Goal: Communication & Community: Answer question/provide support

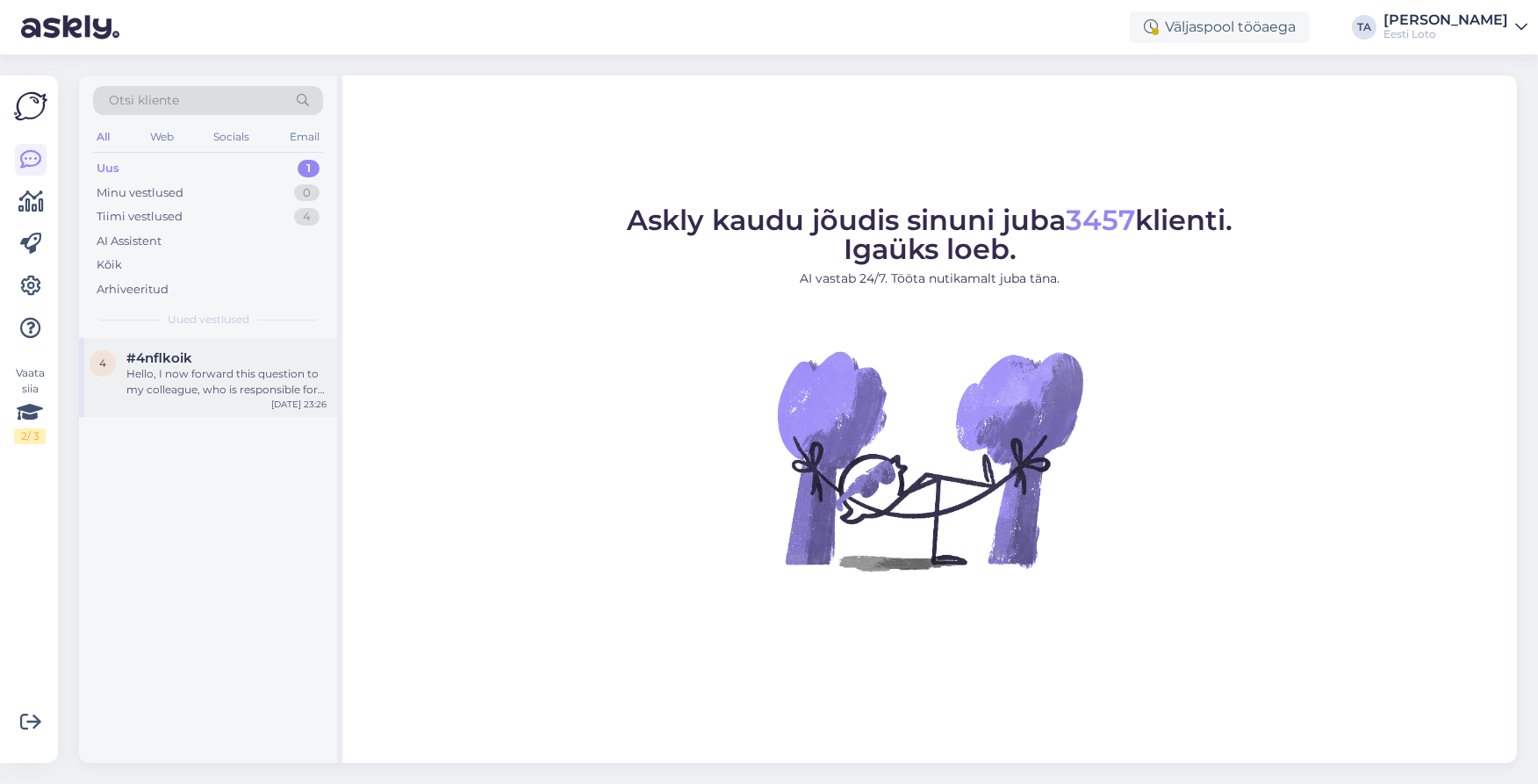
click at [195, 367] on div "Hello, I now forward this question to my colleague, who is responsible for this…" at bounding box center [226, 382] width 200 height 31
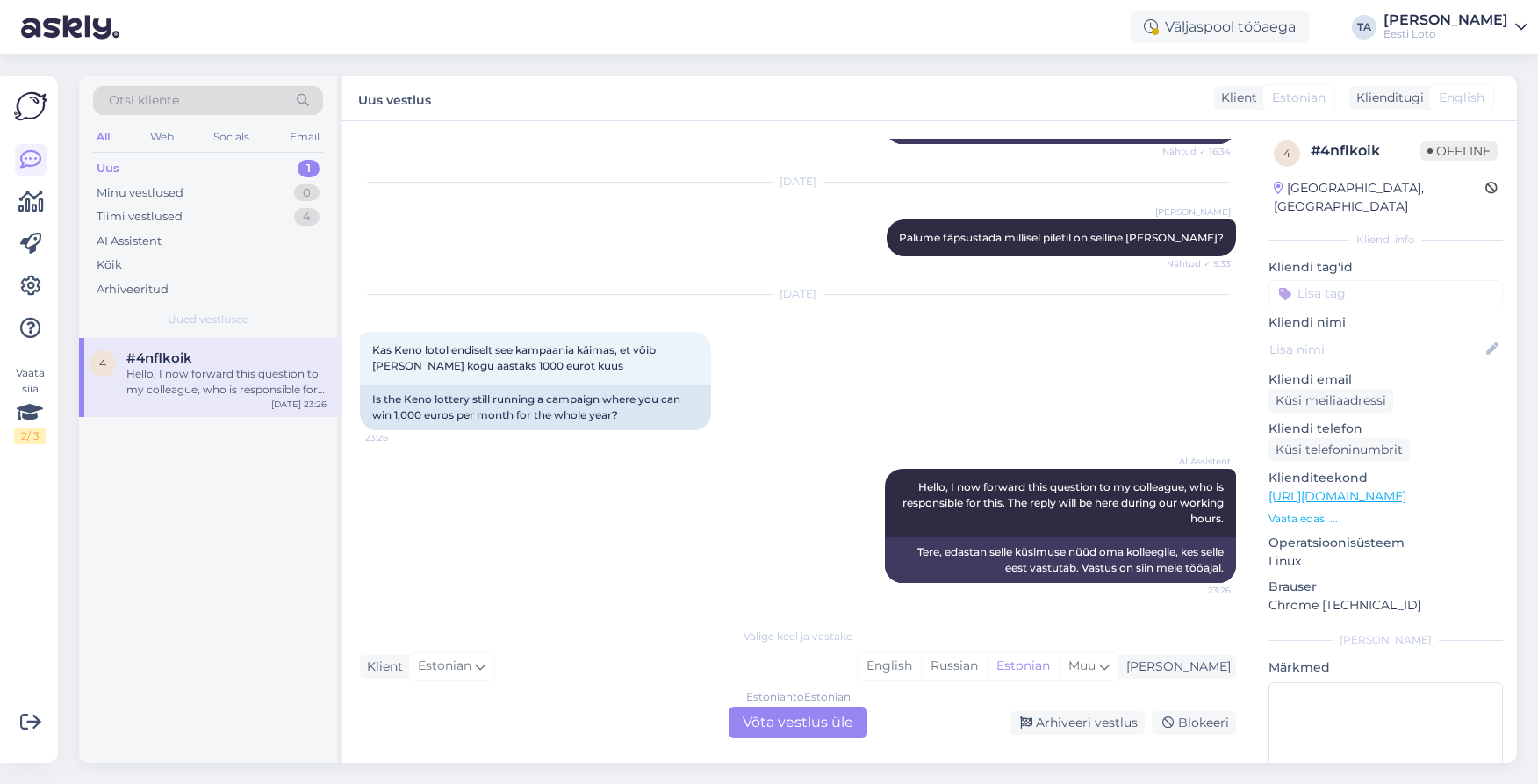
scroll to position [335, 0]
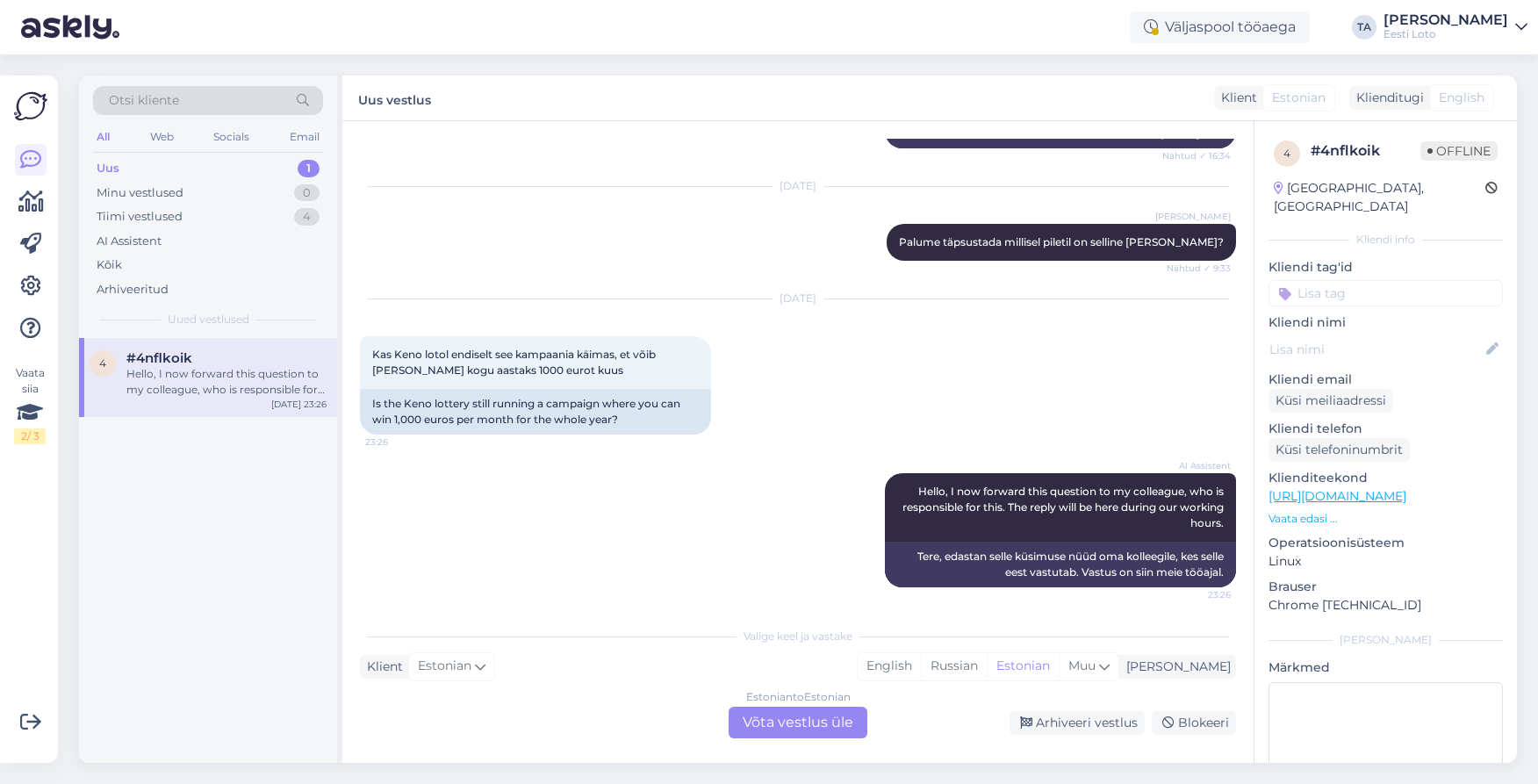
click at [787, 725] on div "Estonian to Estonian Võta vestlus üle" at bounding box center [798, 722] width 138 height 31
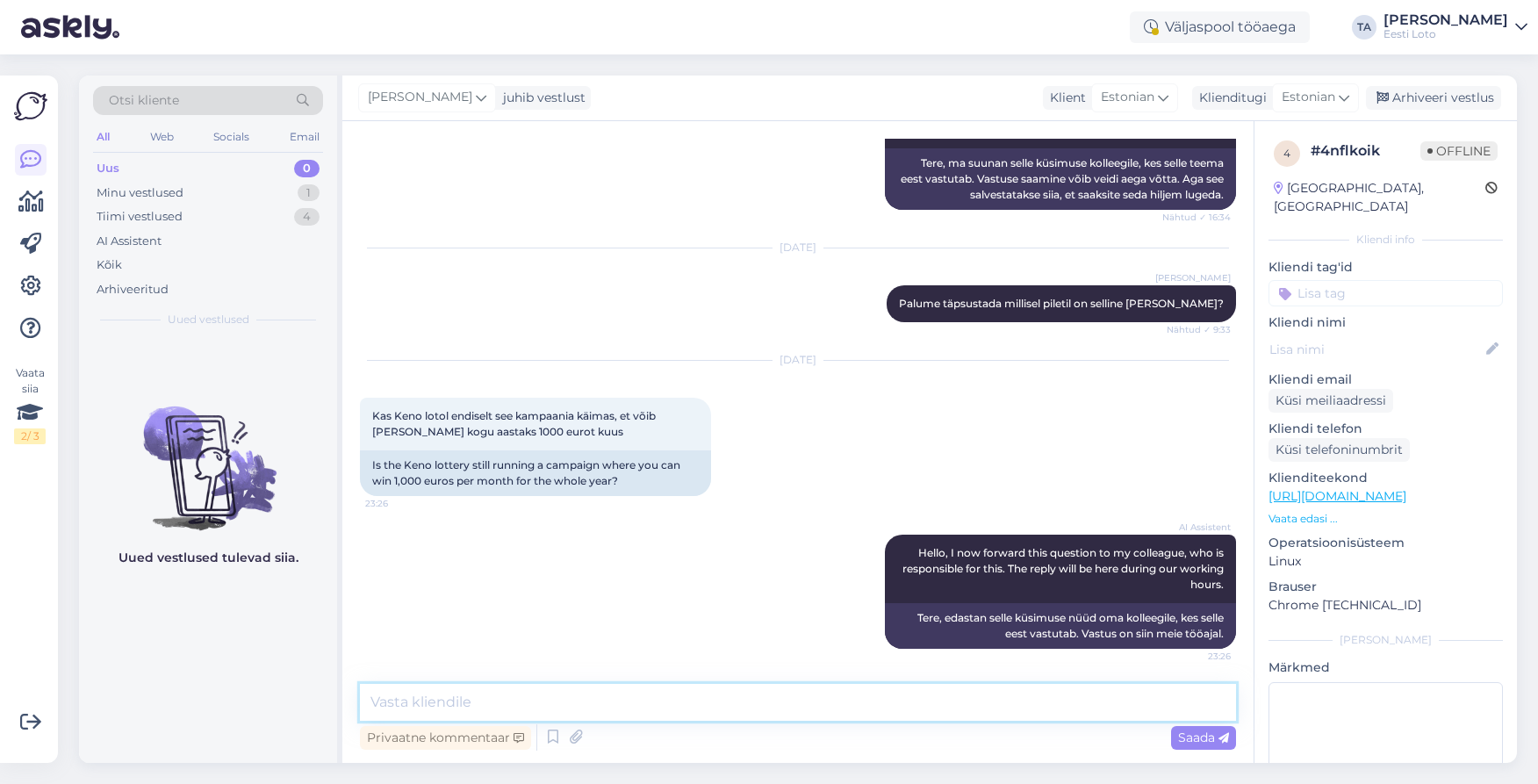
click at [476, 710] on textarea at bounding box center [798, 702] width 876 height 37
paste textarea "[DATE]-[DATE]"
type textarea "Tere. [PERSON_NAME], Keno lisaloos kestab [DATE]-[DATE]."
click at [1195, 735] on span "Saada" at bounding box center [1203, 737] width 51 height 16
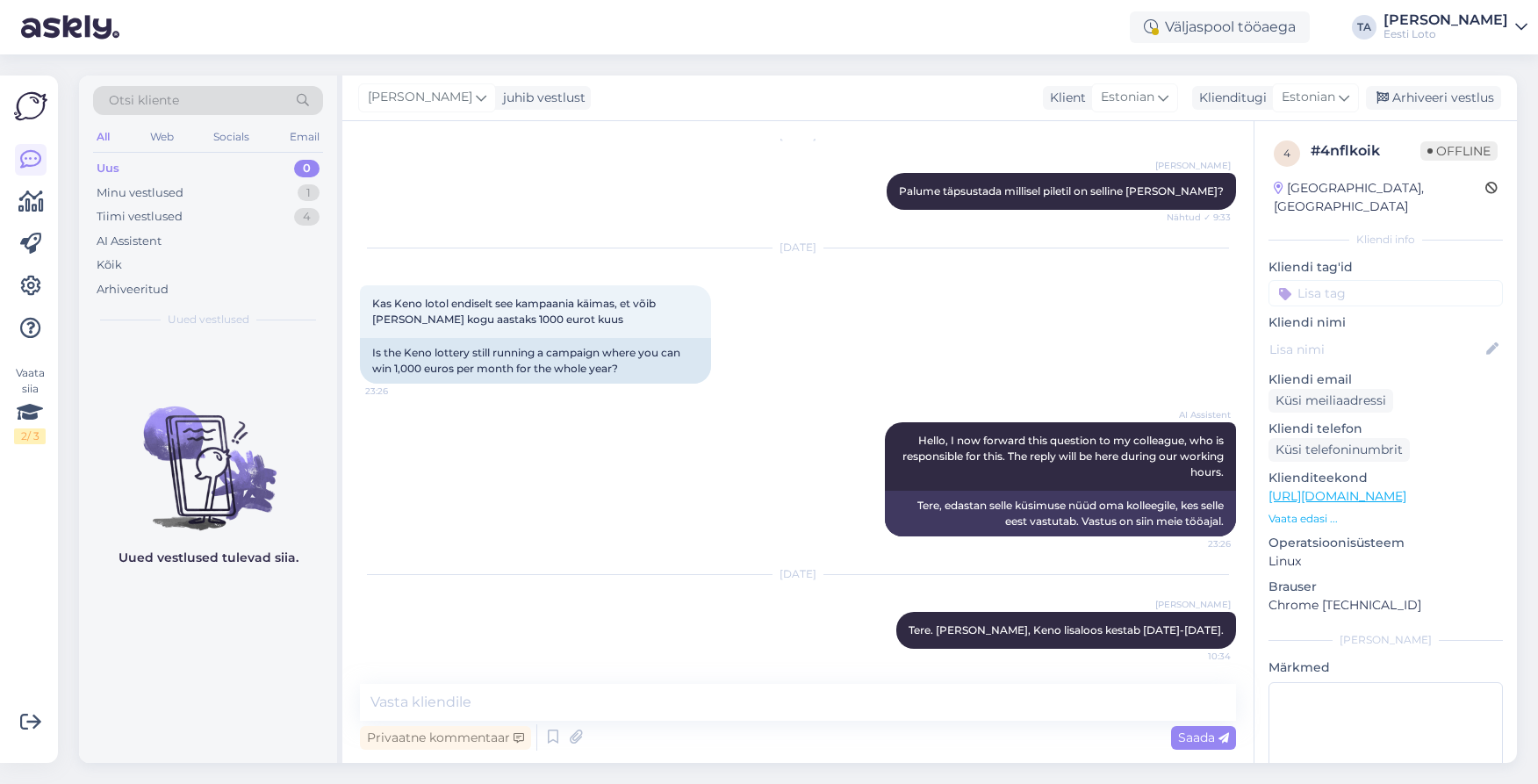
click at [1362, 279] on input at bounding box center [1385, 293] width 235 height 27
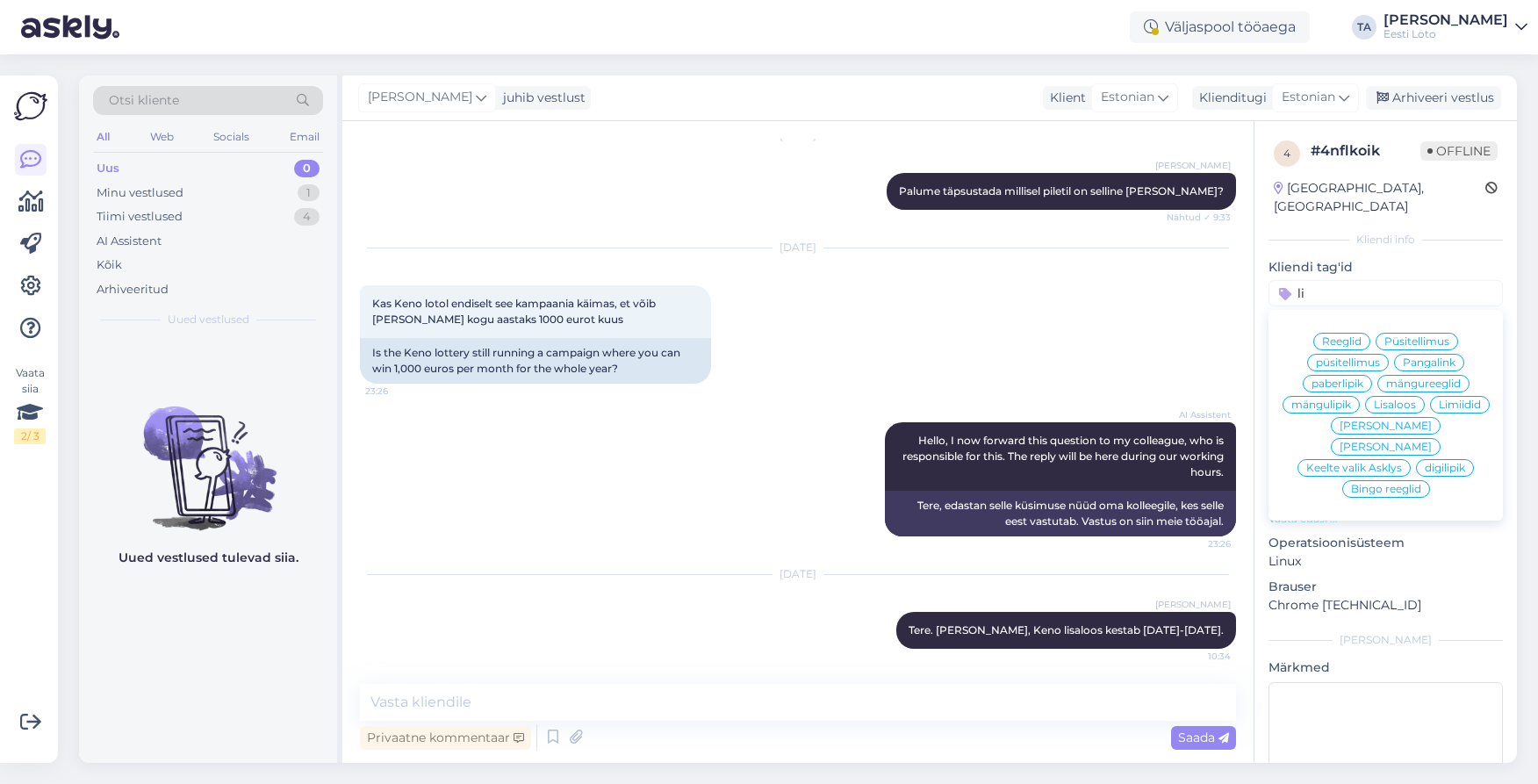
type input "l"
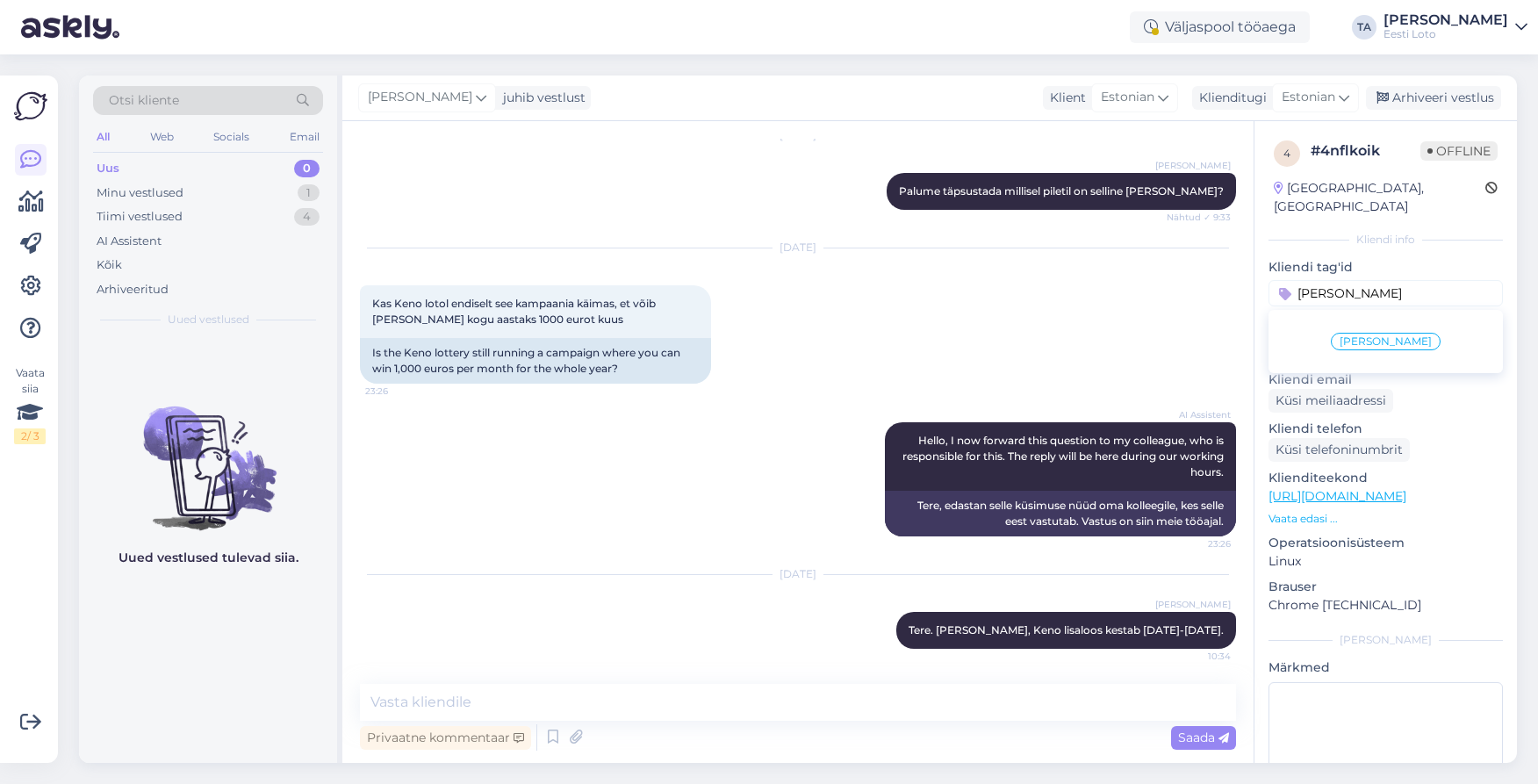
type input "[PERSON_NAME]"
click at [1388, 336] on span "[PERSON_NAME]" at bounding box center [1385, 340] width 93 height 10
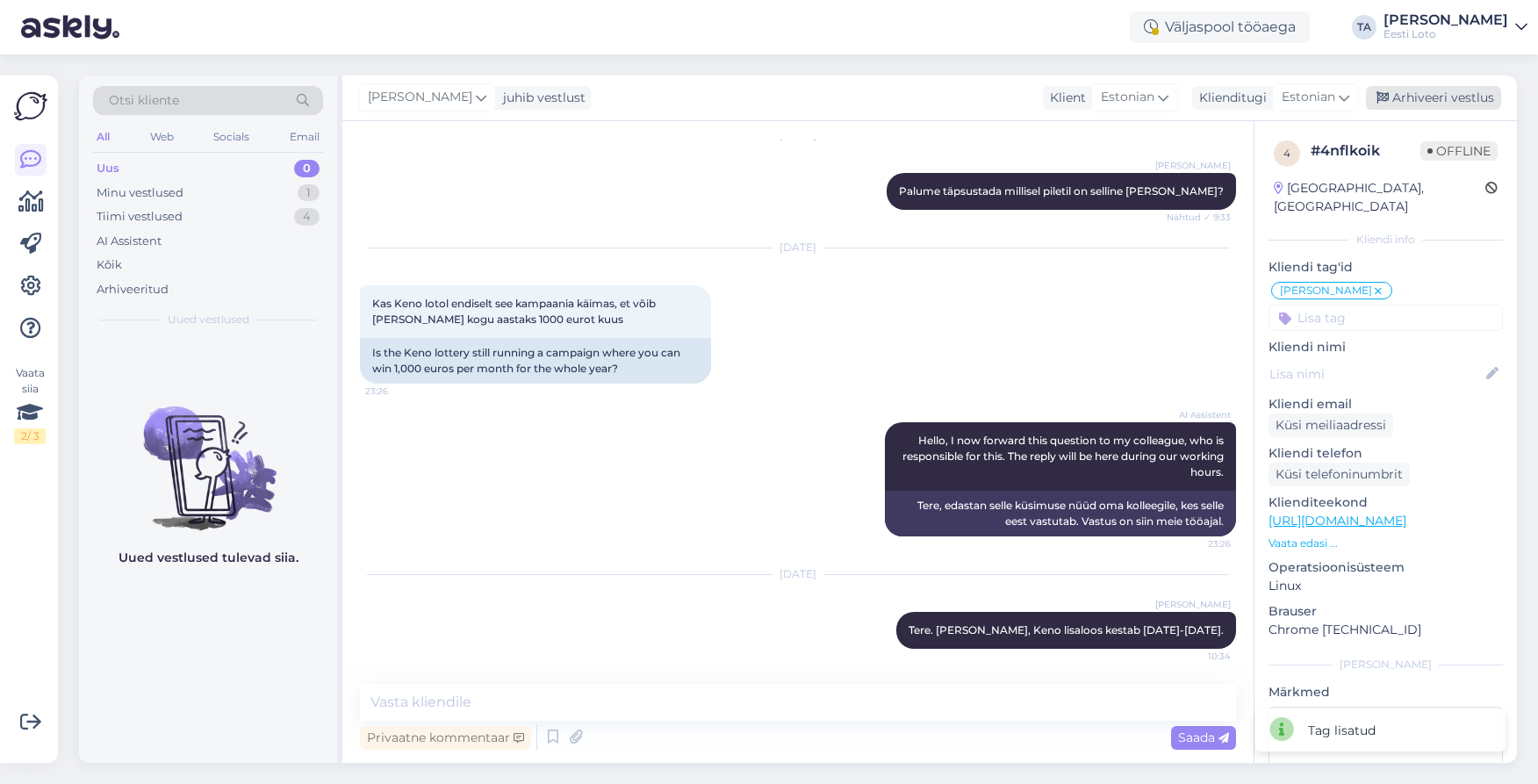
click at [1432, 104] on div "Arhiveeri vestlus" at bounding box center [1434, 97] width 135 height 24
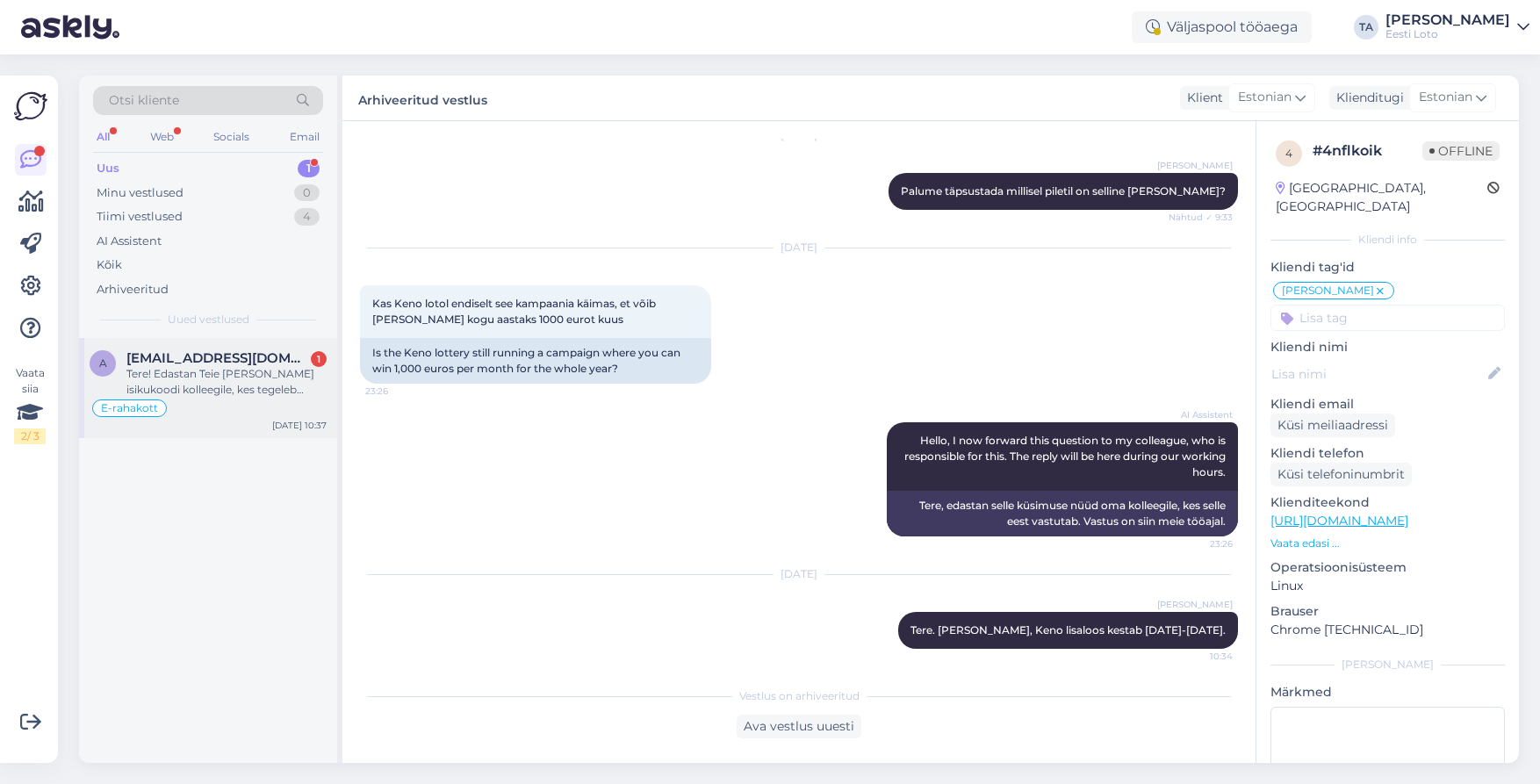
click at [195, 364] on span "[EMAIL_ADDRESS][DOMAIN_NAME]" at bounding box center [217, 358] width 182 height 16
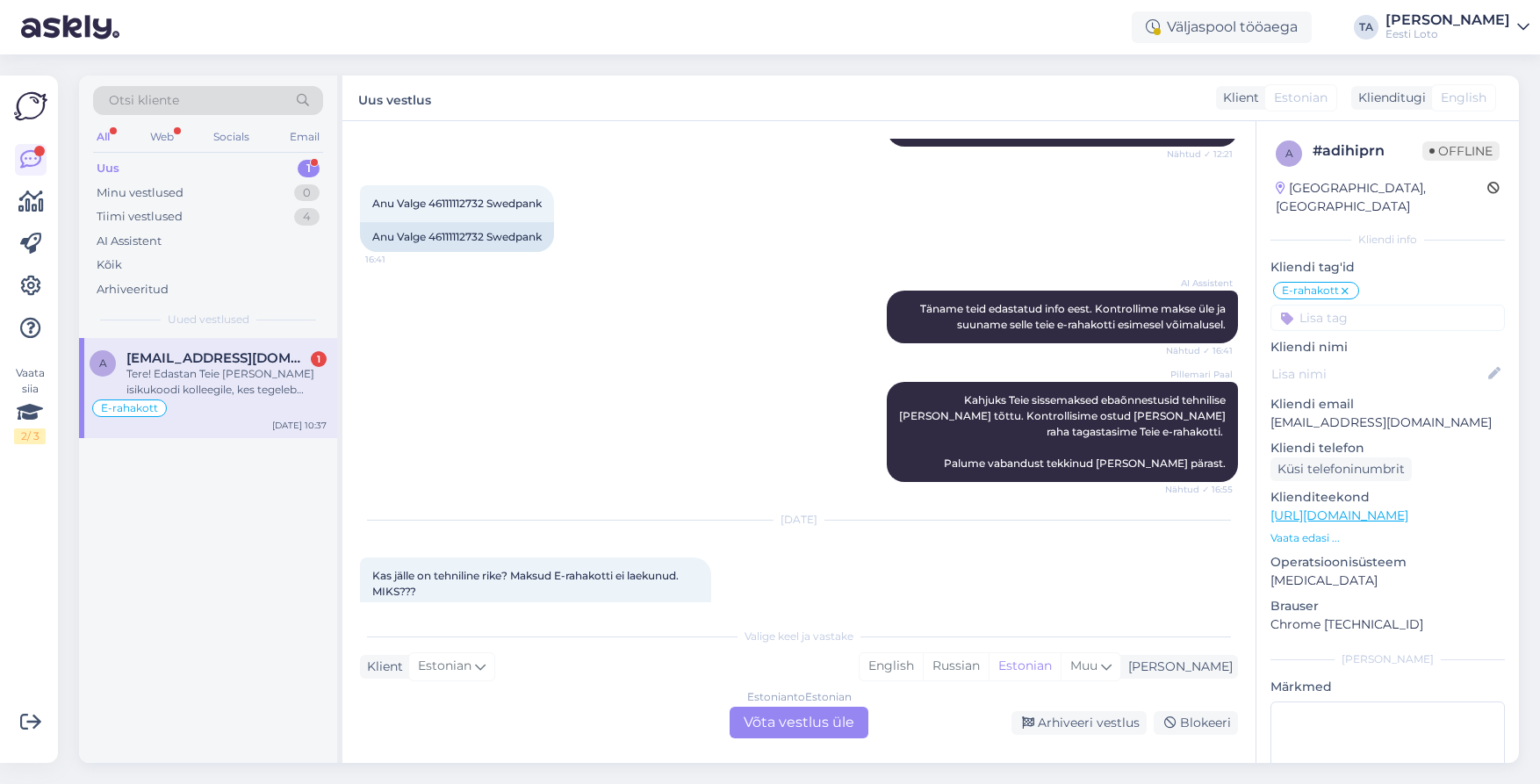
scroll to position [2856, 0]
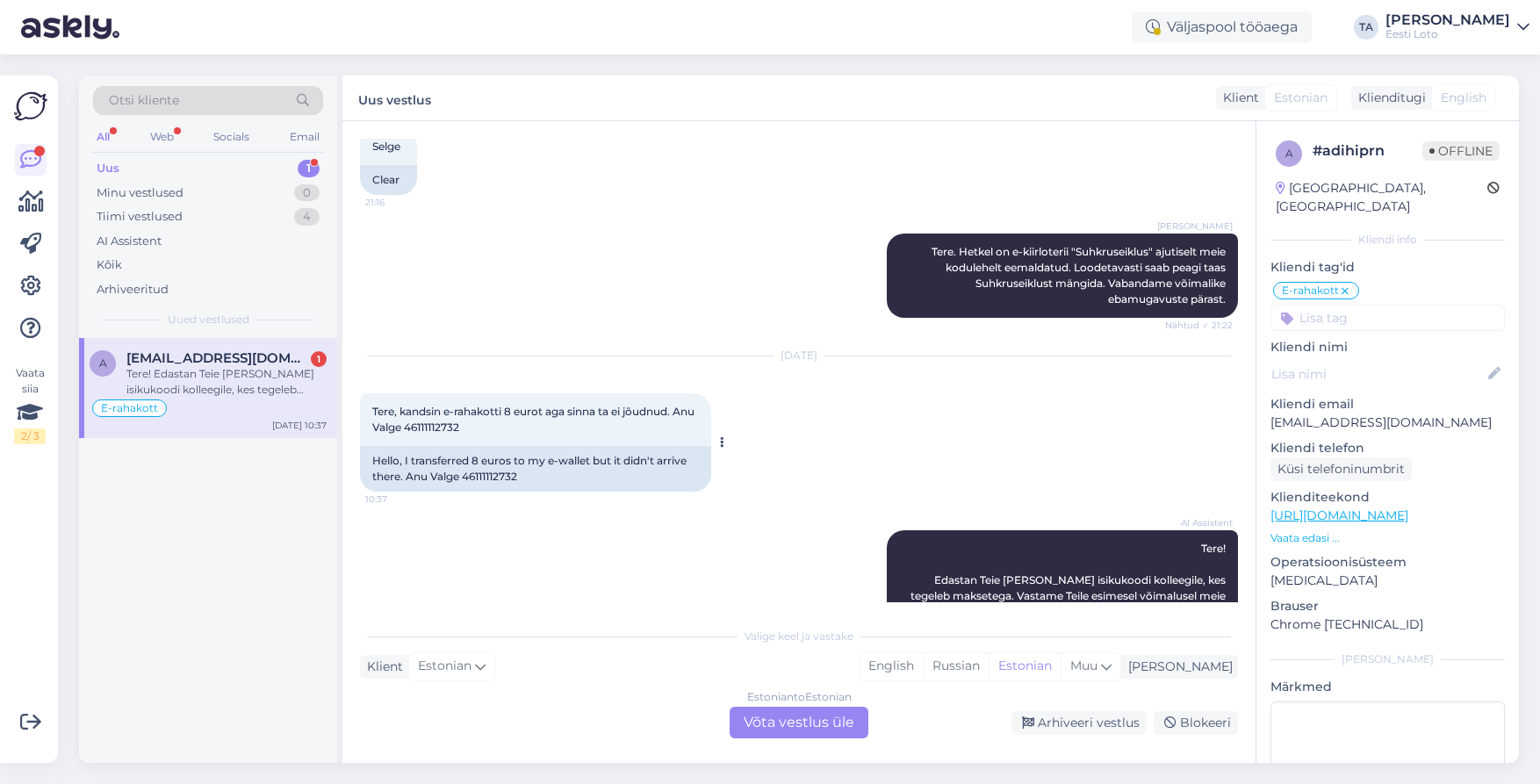
click at [454, 404] on span "Tere, kandsin e-rahakotti 8 eurot aga sinna ta ei jõudnud. Anu Valge 46111112732" at bounding box center [534, 419] width 324 height 29
copy span "46111112732"
click at [796, 718] on div "Estonian to Estonian Võta vestlus üle" at bounding box center [799, 722] width 138 height 31
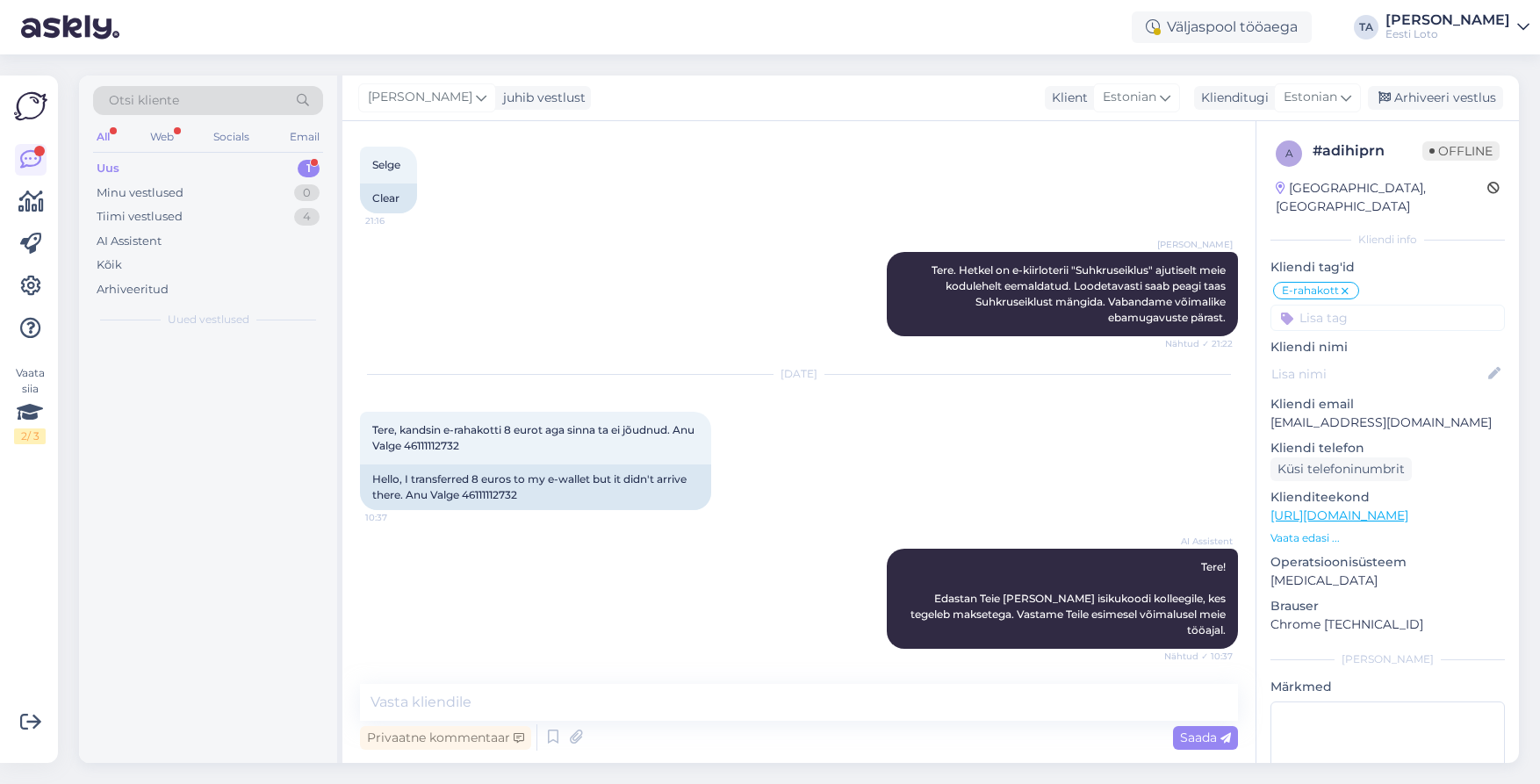
scroll to position [2790, 0]
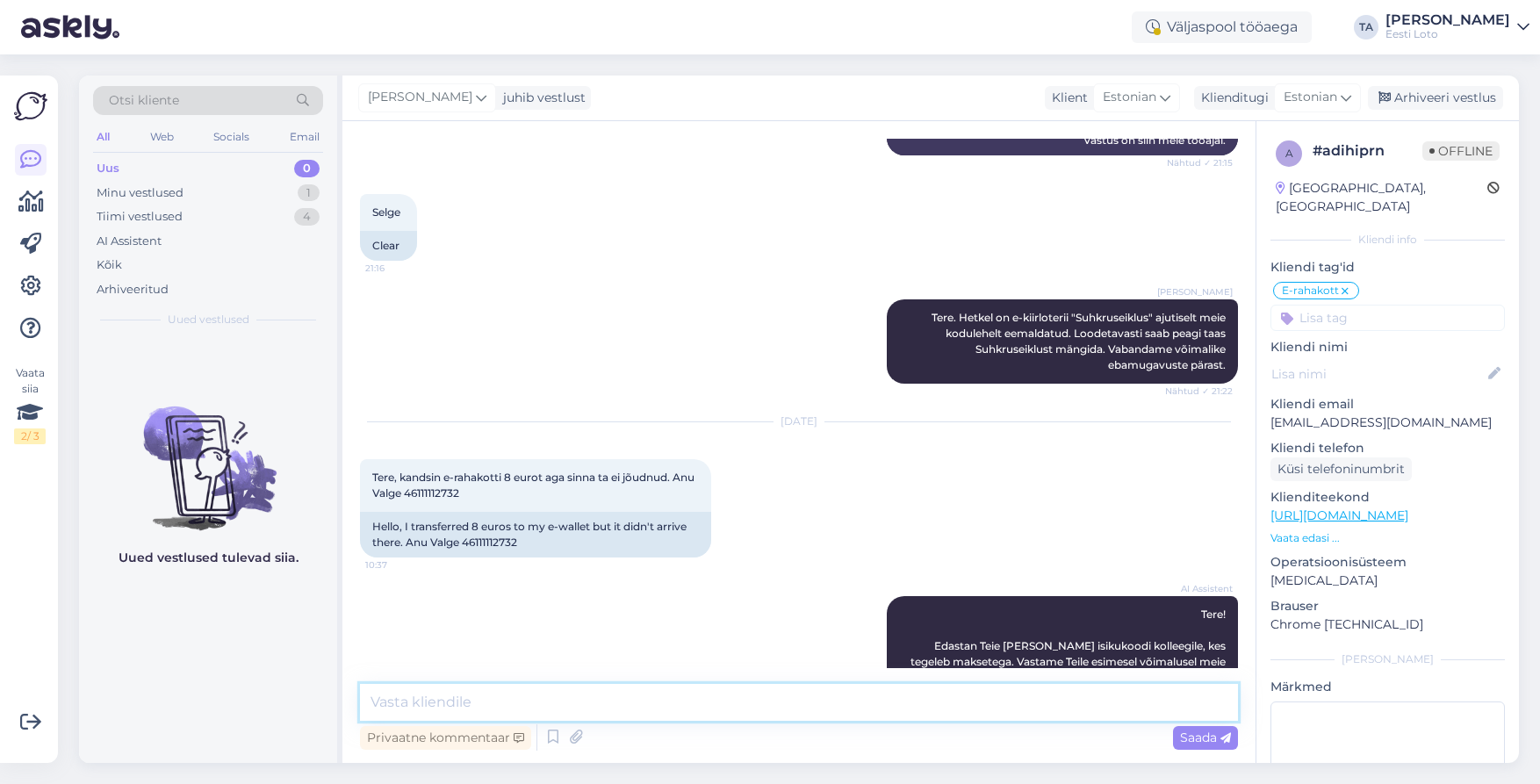
click at [454, 700] on textarea at bounding box center [799, 702] width 878 height 37
paste textarea "Kahjuks Teie sissemakse ebaõnnestus tehnilise [PERSON_NAME] tõttu. Kontrollisim…"
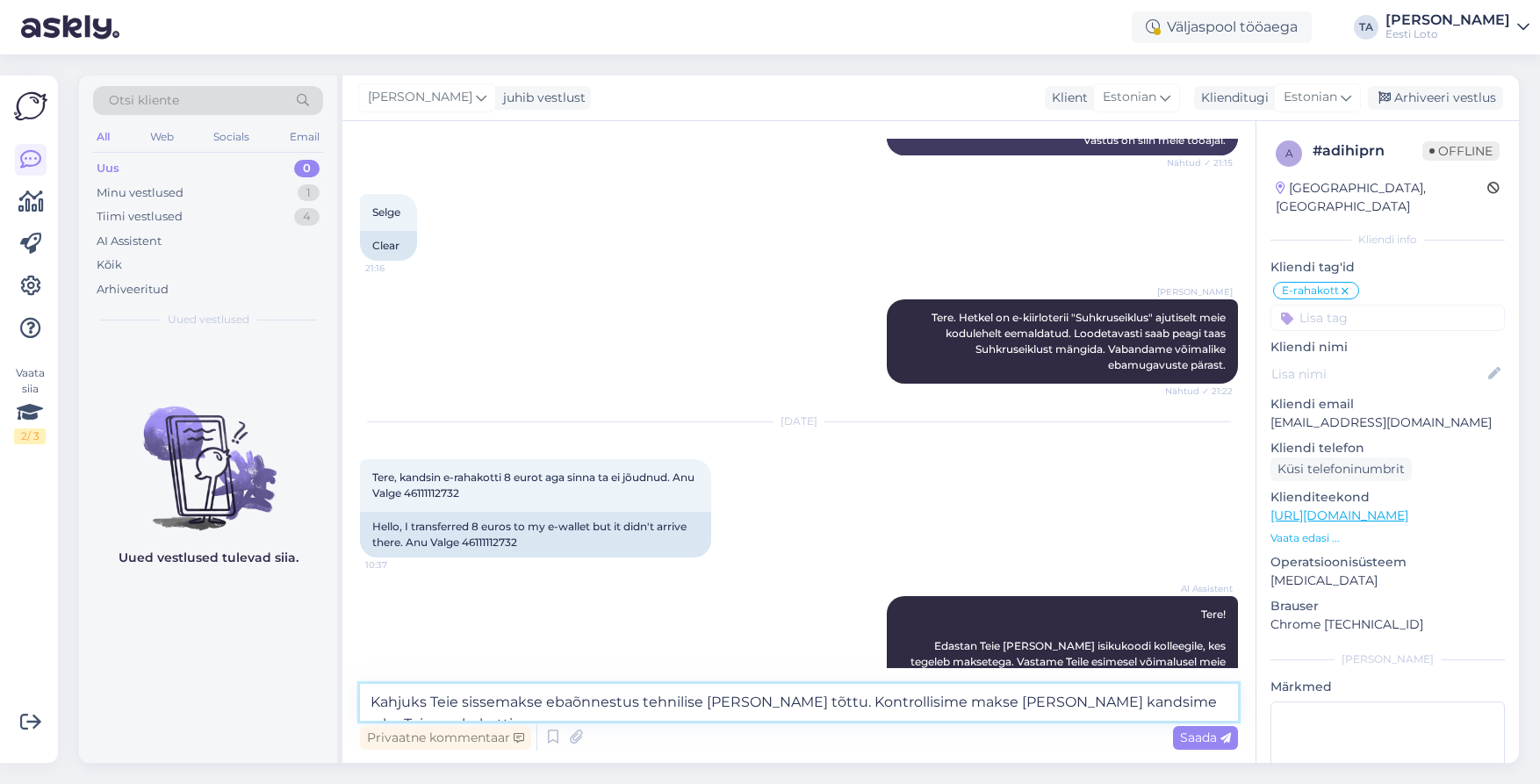
click at [368, 701] on textarea "Kahjuks Teie sissemakse ebaõnnestus tehnilise [PERSON_NAME] tõttu. Kontrollisim…" at bounding box center [799, 702] width 878 height 37
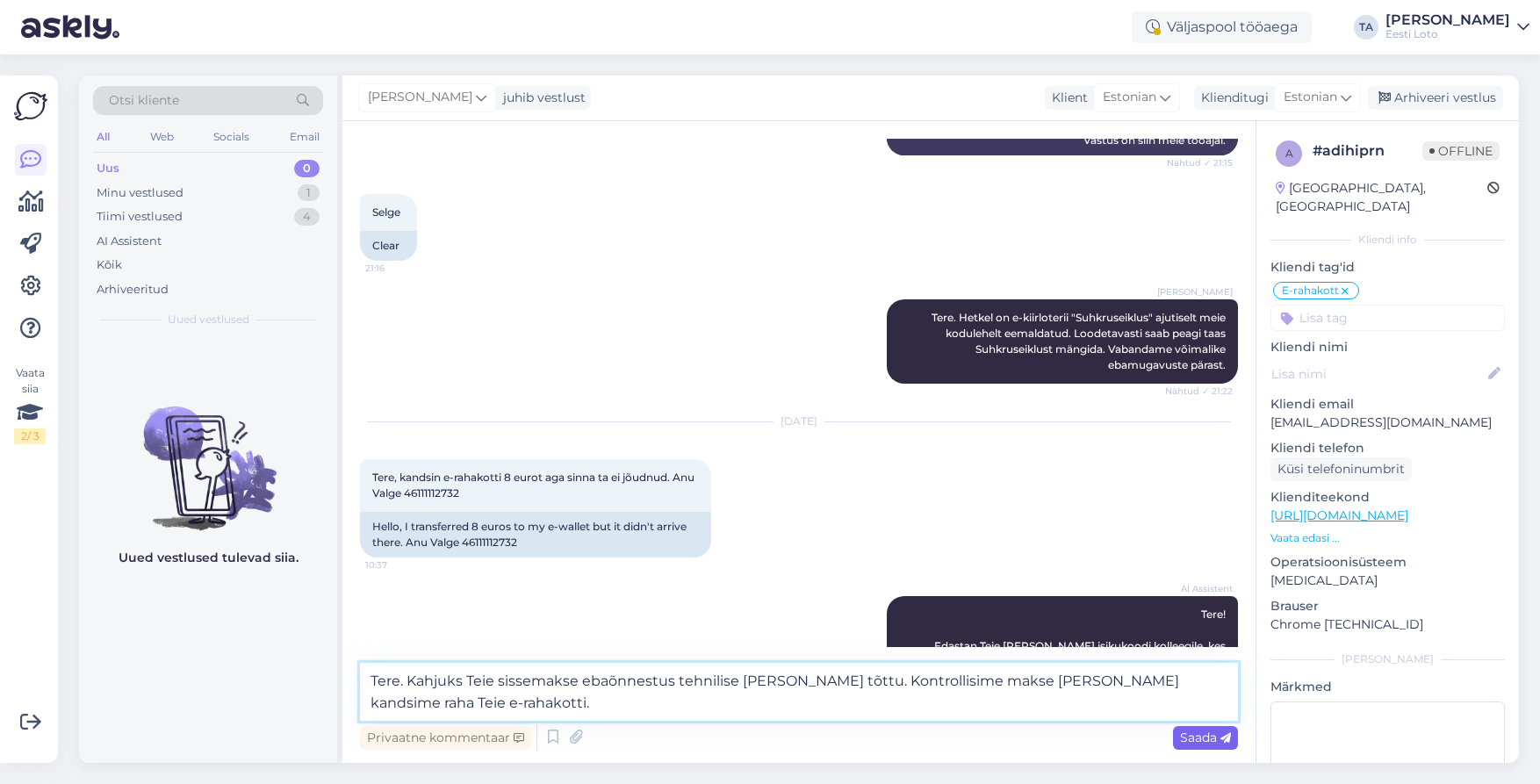
type textarea "Tere. Kahjuks Teie sissemakse ebaõnnestus tehnilise [PERSON_NAME] tõttu. Kontro…"
click at [1201, 738] on span "Saada" at bounding box center [1204, 737] width 51 height 16
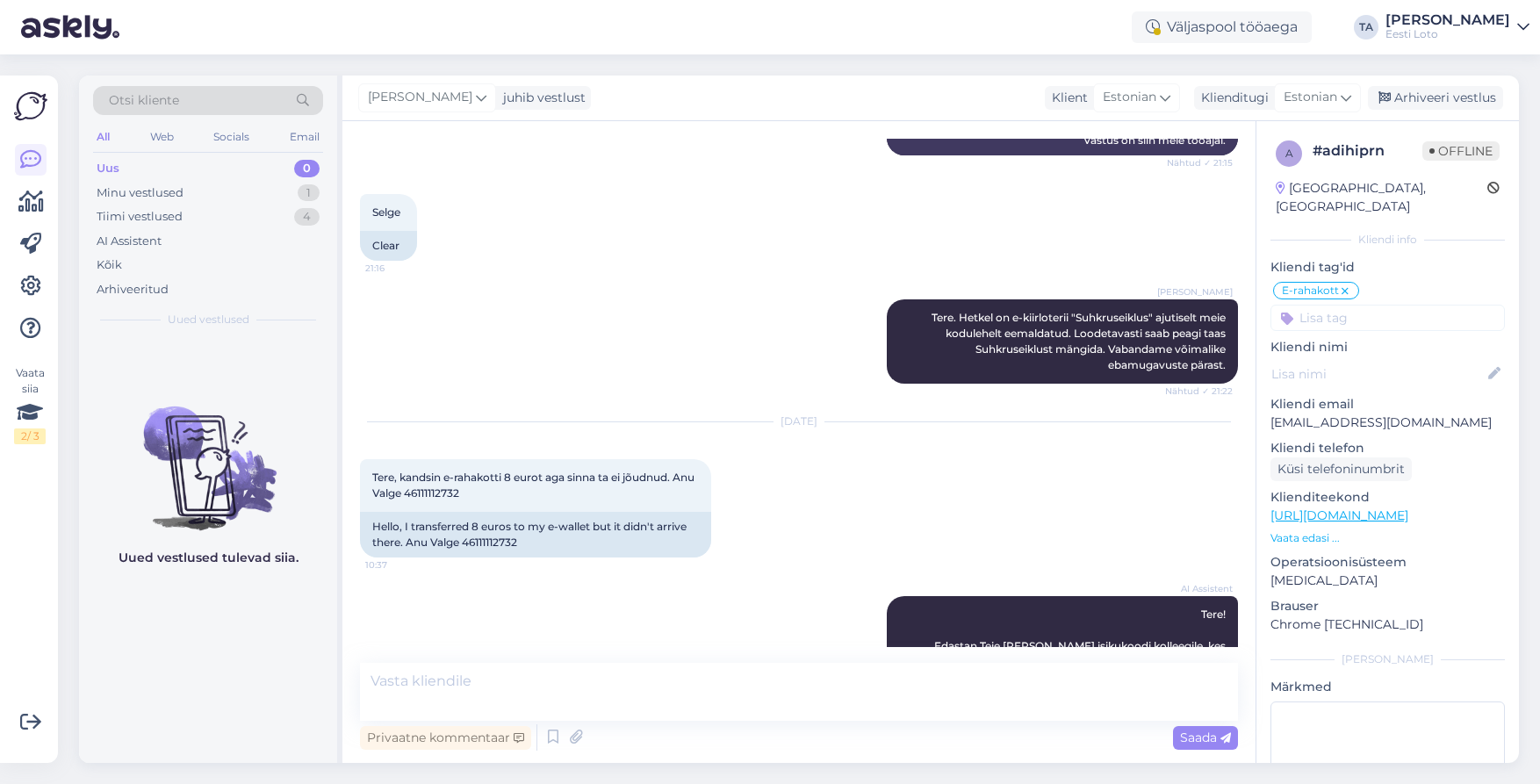
scroll to position [2897, 0]
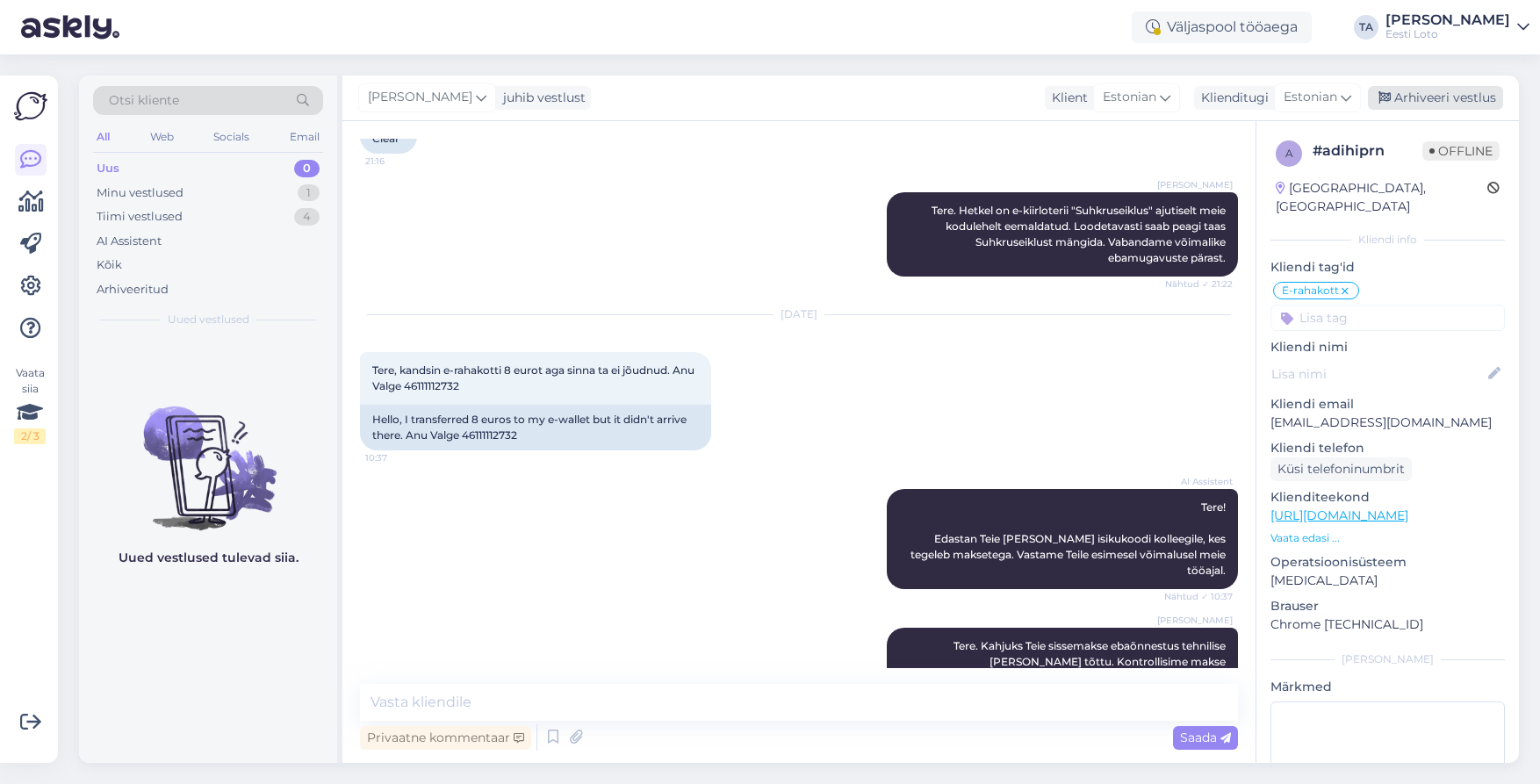
click at [1438, 99] on div "Arhiveeri vestlus" at bounding box center [1435, 97] width 135 height 24
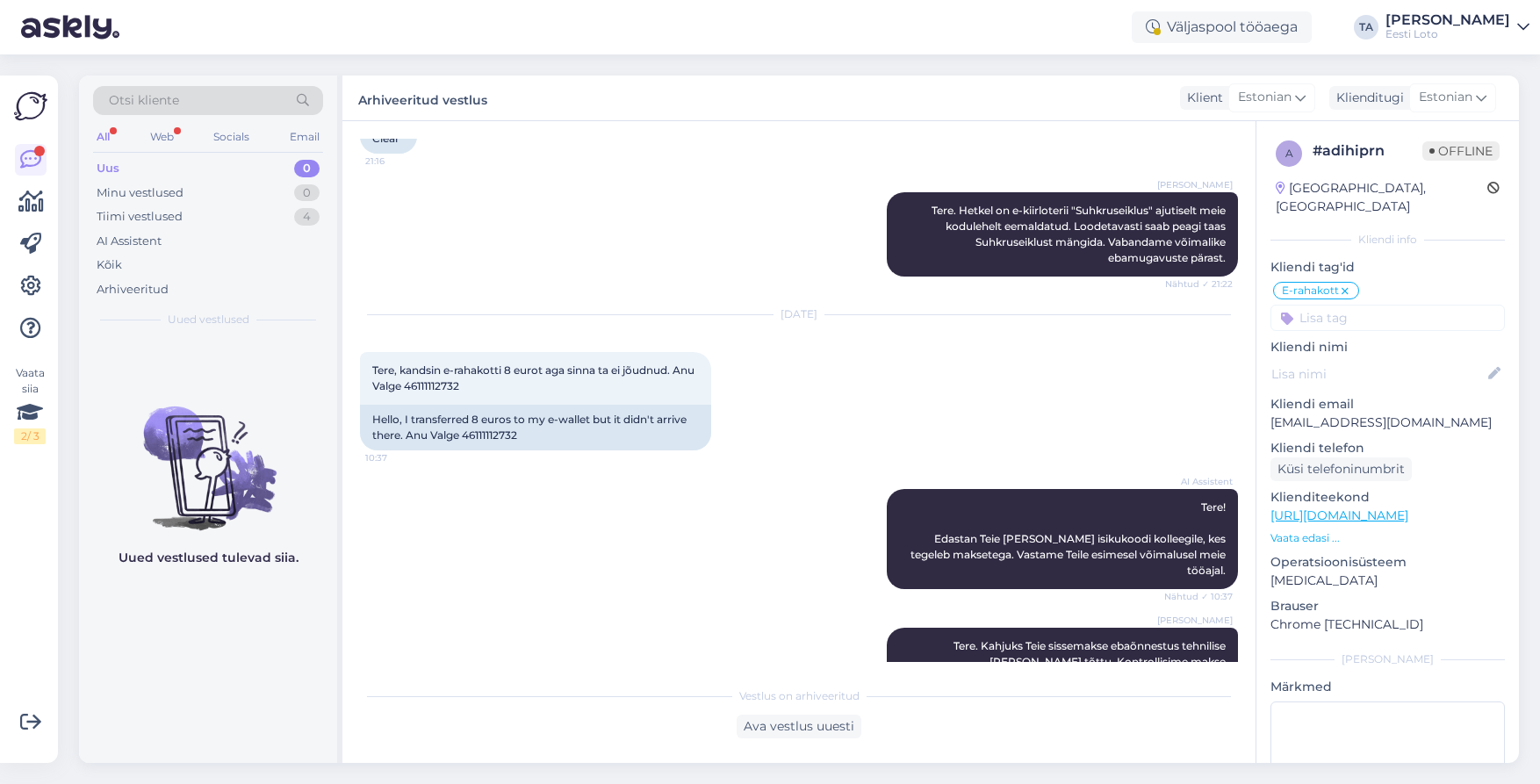
scroll to position [3099, 0]
